Goal: Task Accomplishment & Management: Manage account settings

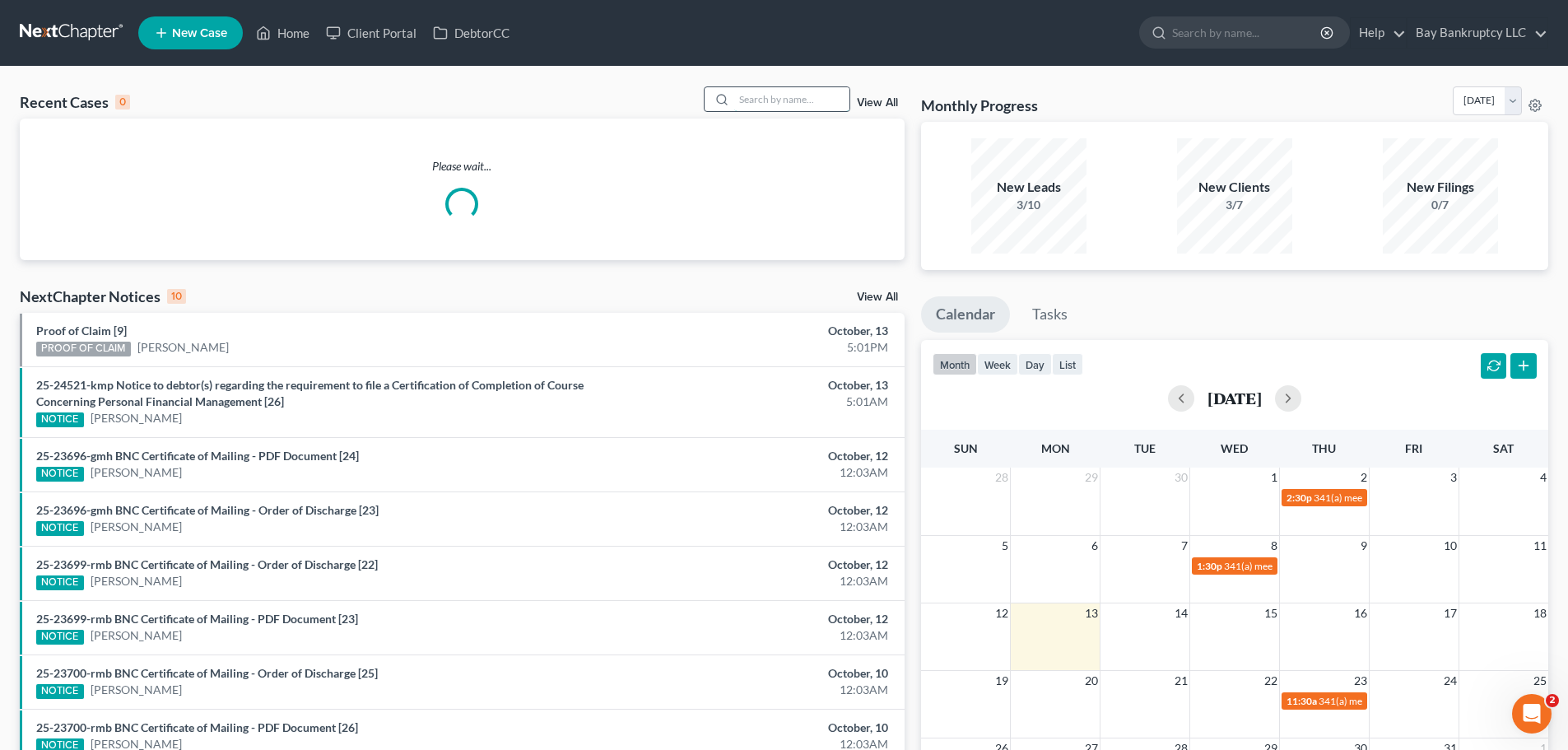
click at [773, 92] on input "search" at bounding box center [791, 98] width 115 height 24
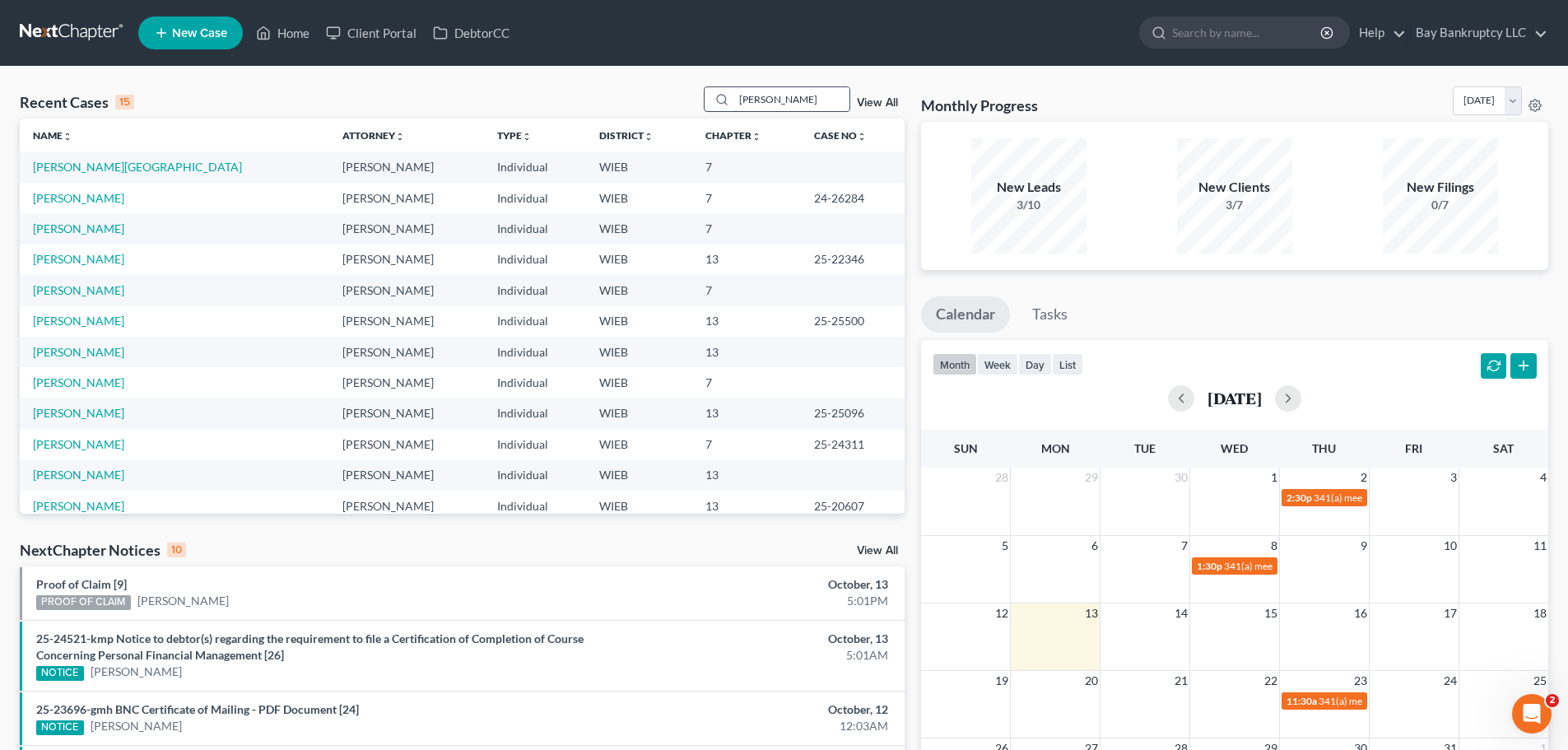
type input "[PERSON_NAME]"
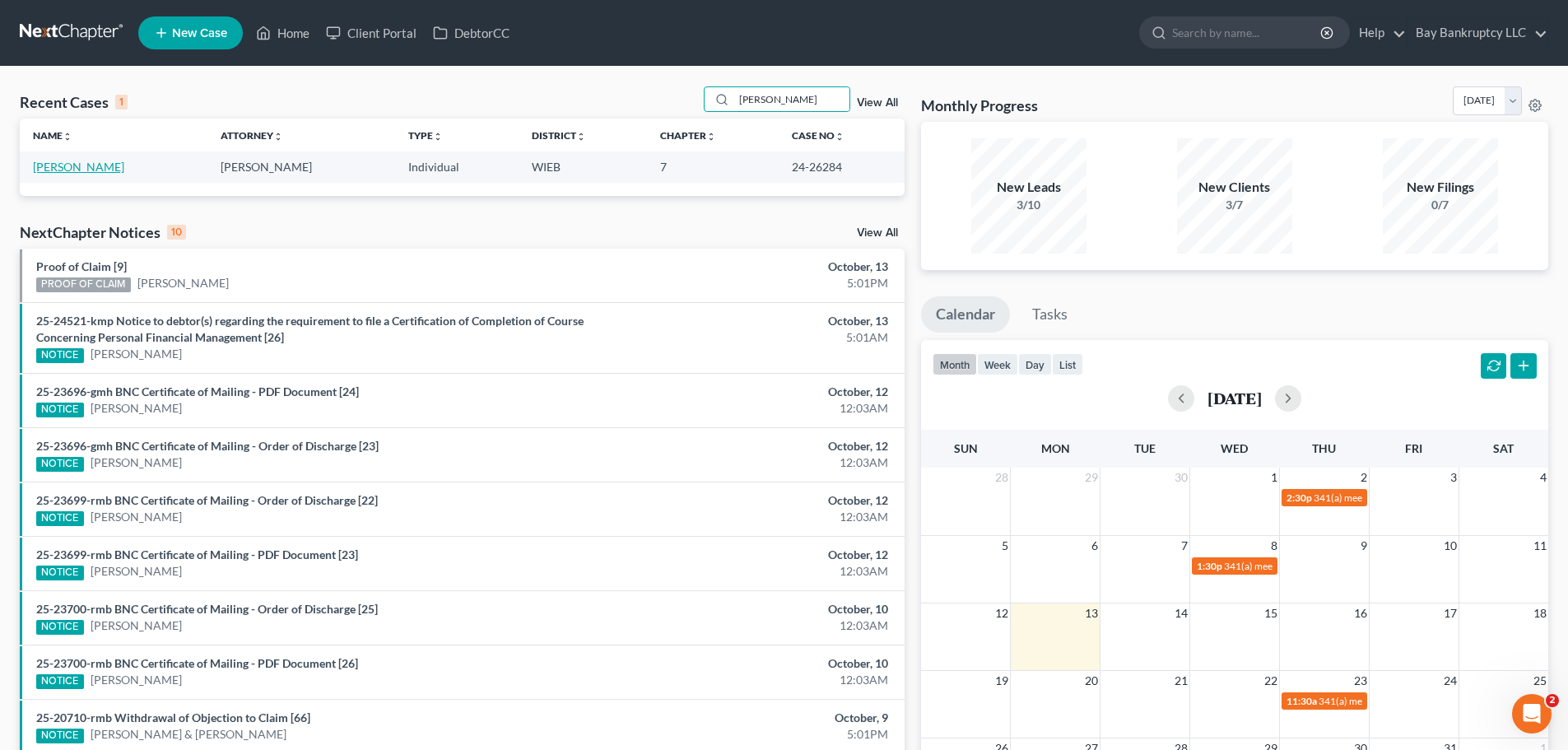
click at [76, 163] on link "[PERSON_NAME]" at bounding box center [78, 167] width 91 height 14
select select "2"
select select "0"
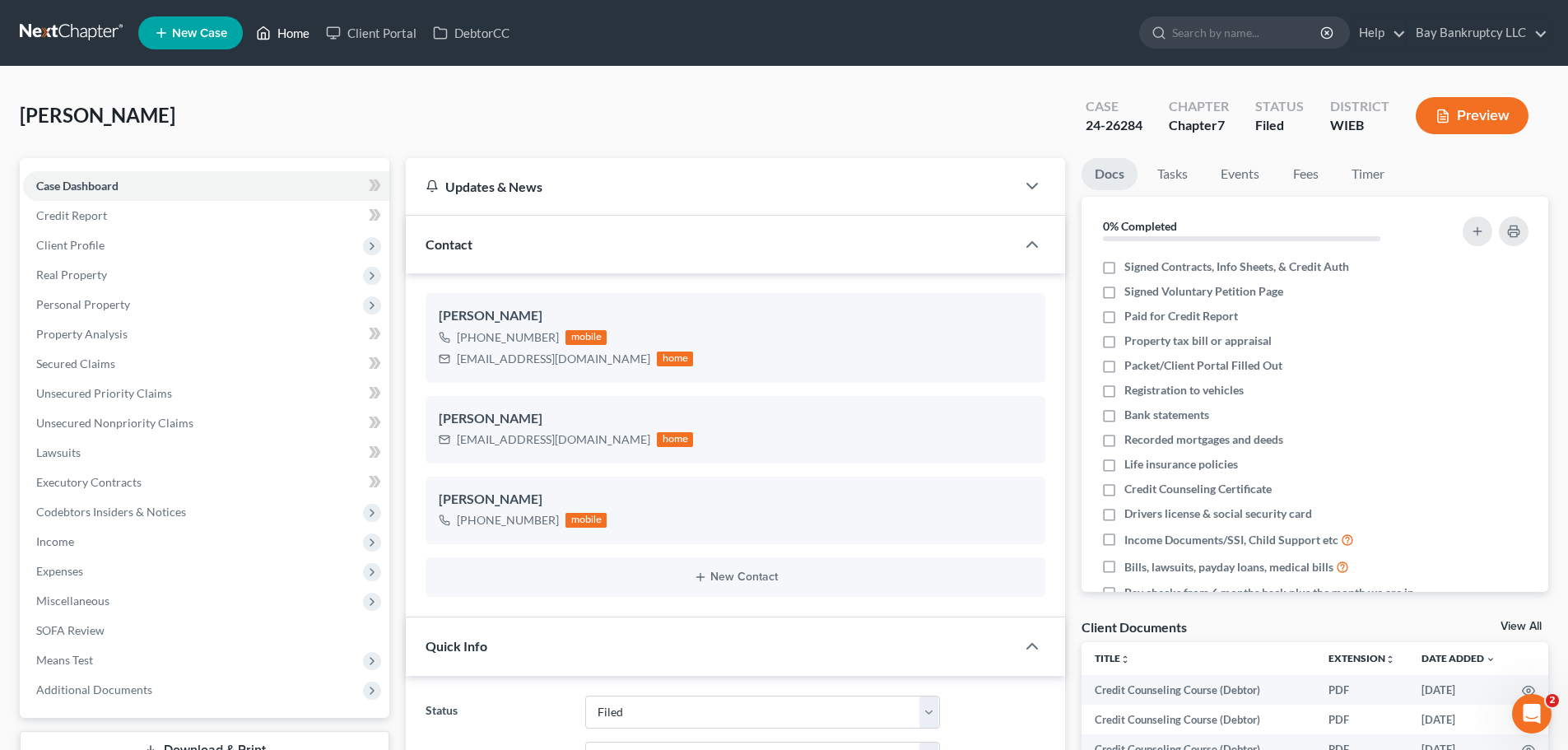
click at [287, 33] on link "Home" at bounding box center [283, 33] width 70 height 30
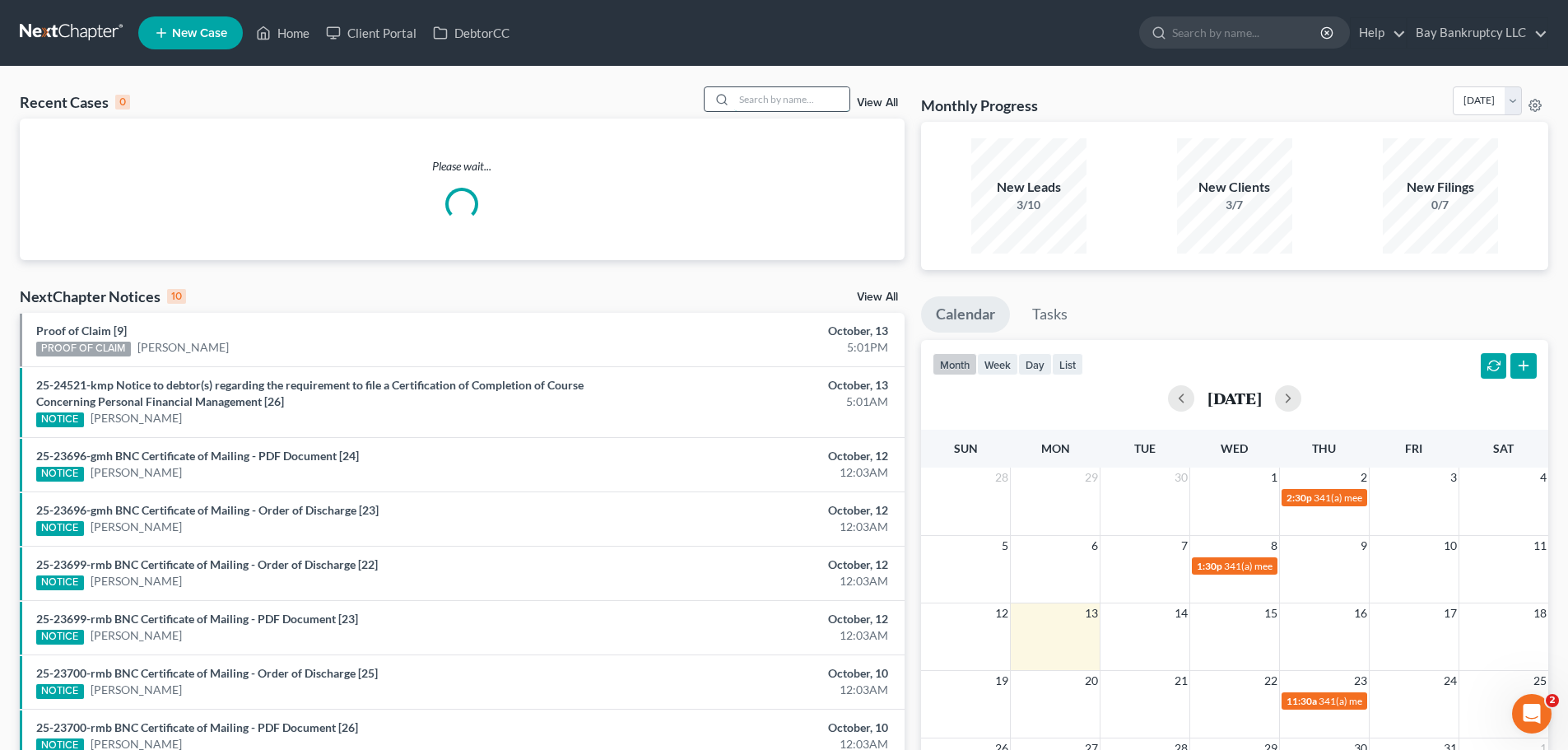
click at [822, 103] on input "search" at bounding box center [791, 98] width 115 height 24
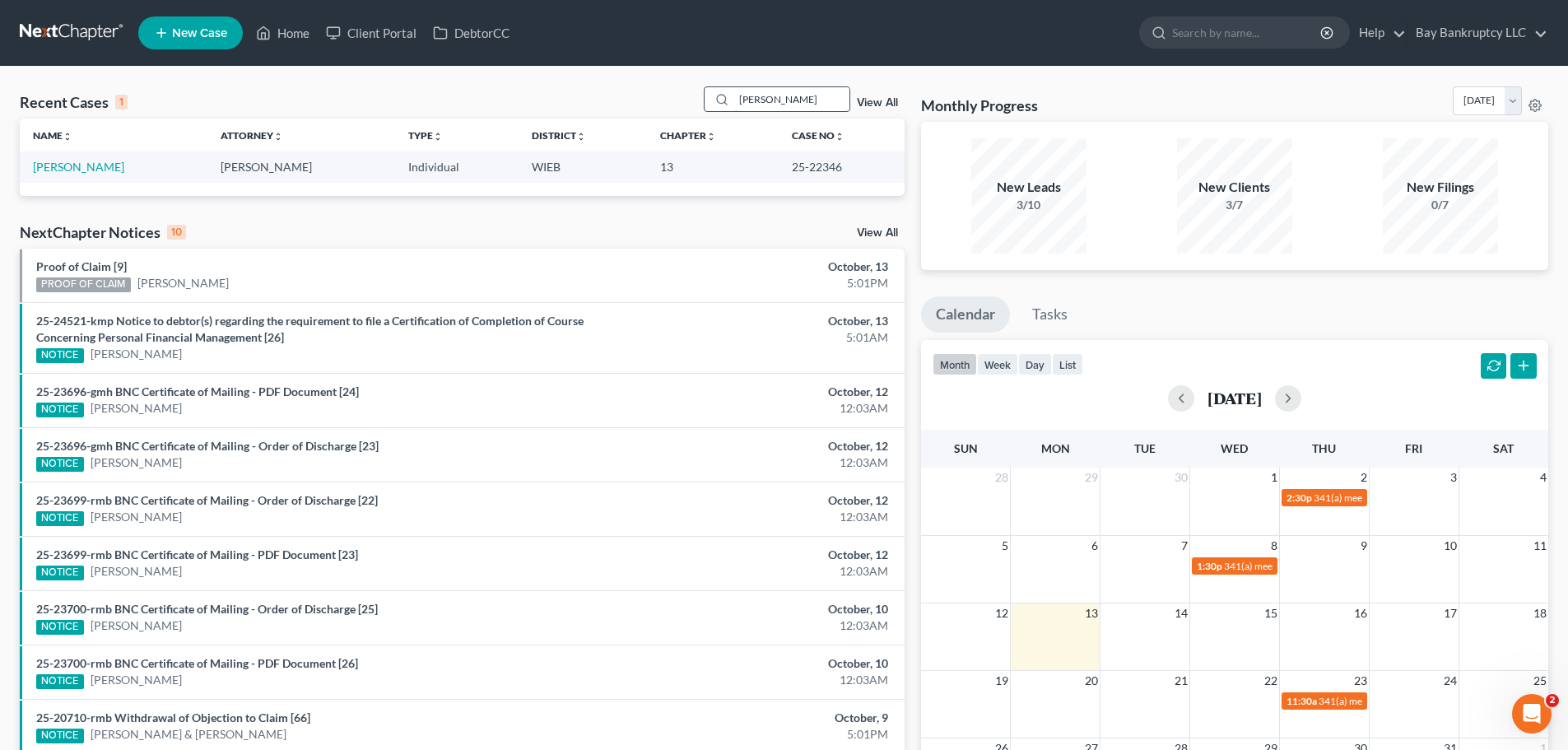
type input "[PERSON_NAME]"
click at [85, 162] on link "[PERSON_NAME]" at bounding box center [78, 167] width 91 height 14
select select "1"
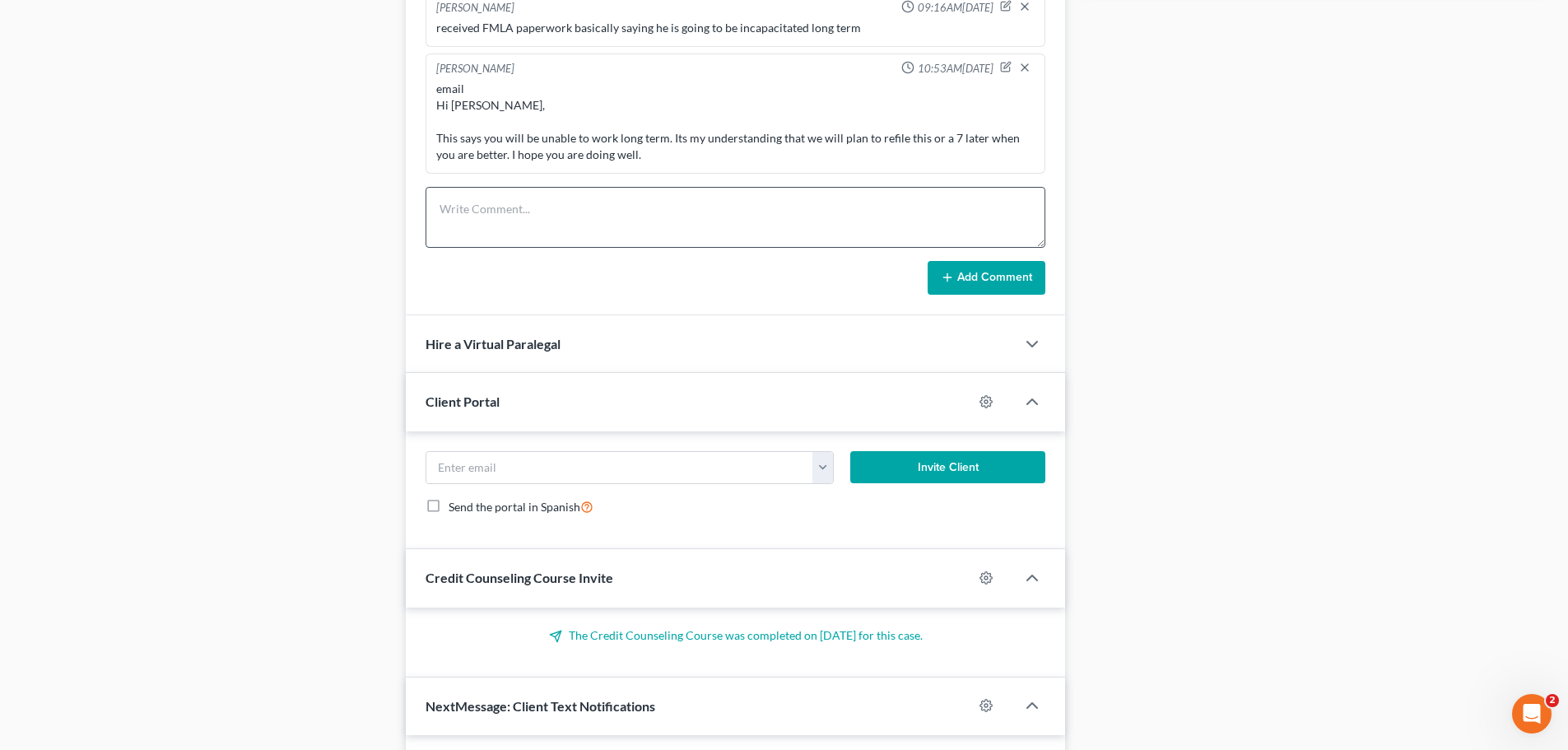
scroll to position [6384, 0]
click at [454, 222] on textarea at bounding box center [735, 217] width 620 height 61
type textarea "just got a 2k state claim, increasing the payment even more"
click at [968, 280] on button "Add Comment" at bounding box center [987, 278] width 118 height 34
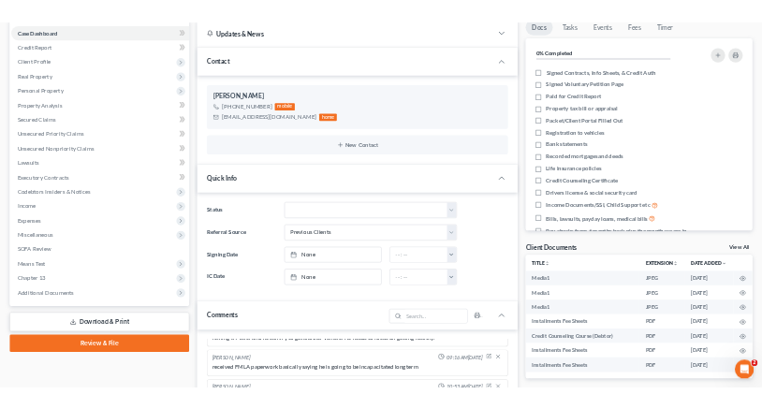
scroll to position [7411, 0]
